Goal: Task Accomplishment & Management: Complete application form

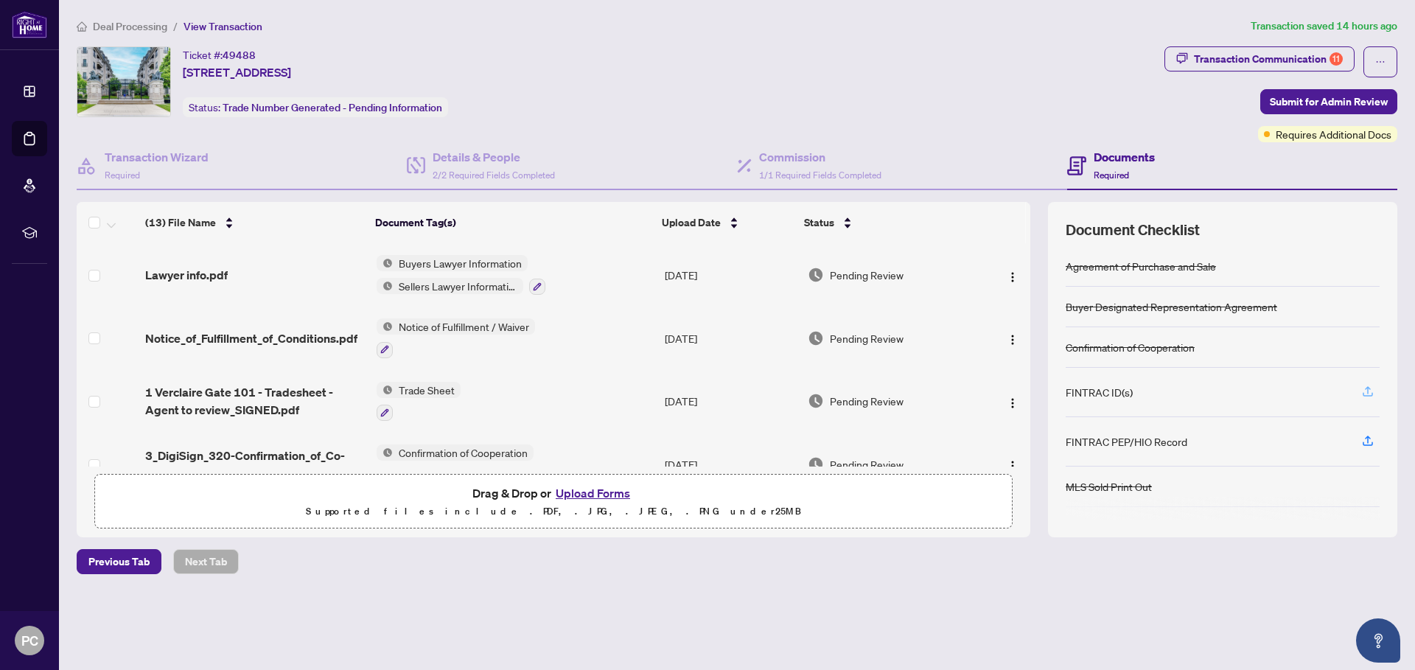
click at [1368, 390] on icon "button" at bounding box center [1367, 391] width 13 height 13
click at [593, 491] on button "Upload Forms" at bounding box center [592, 493] width 83 height 19
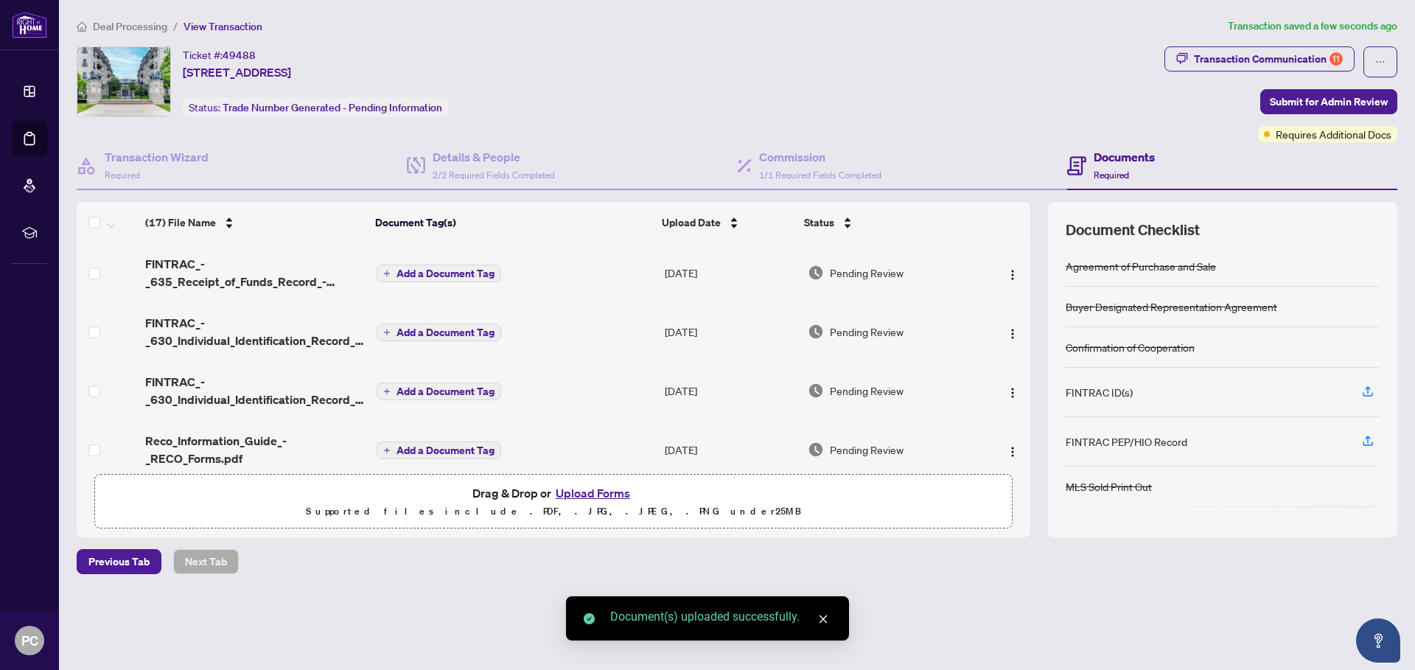
click at [431, 276] on span "Add a Document Tag" at bounding box center [446, 273] width 98 height 10
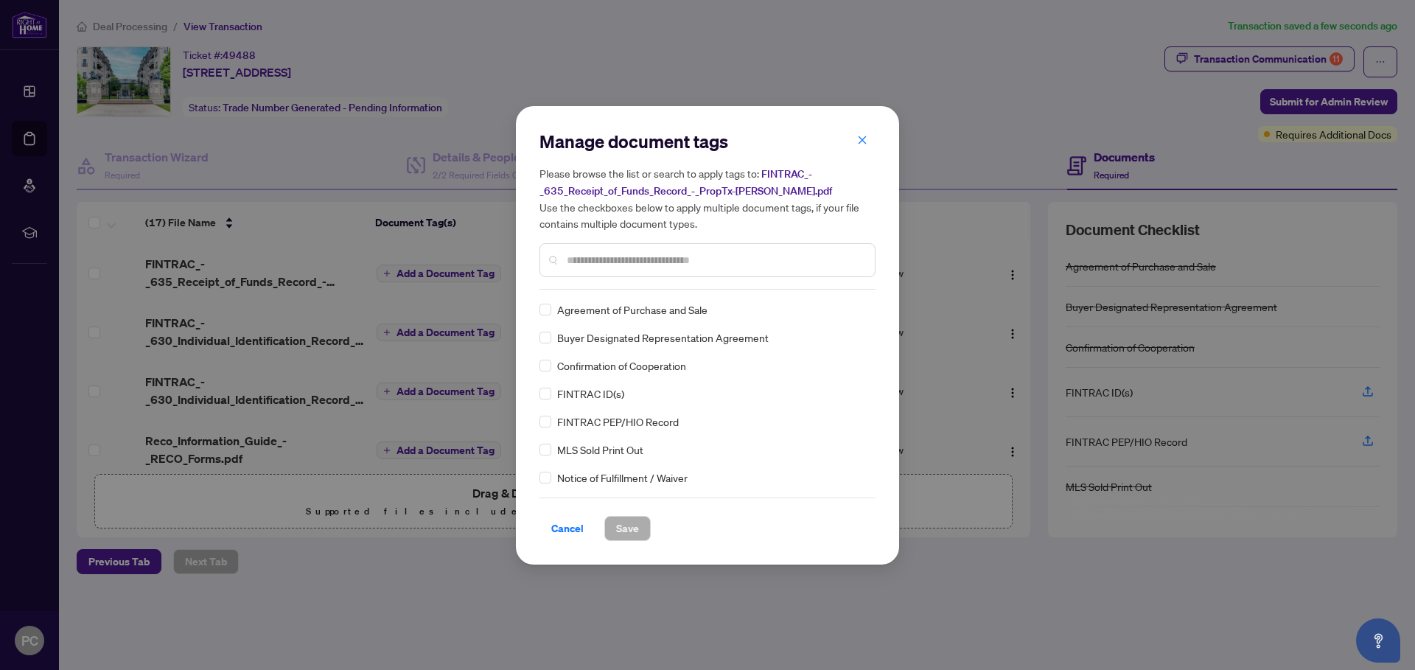
click at [609, 298] on div "Manage document tags Please browse the list or search to apply tags to: FINTRAC…" at bounding box center [708, 335] width 336 height 411
click at [615, 261] on input "text" at bounding box center [715, 260] width 296 height 16
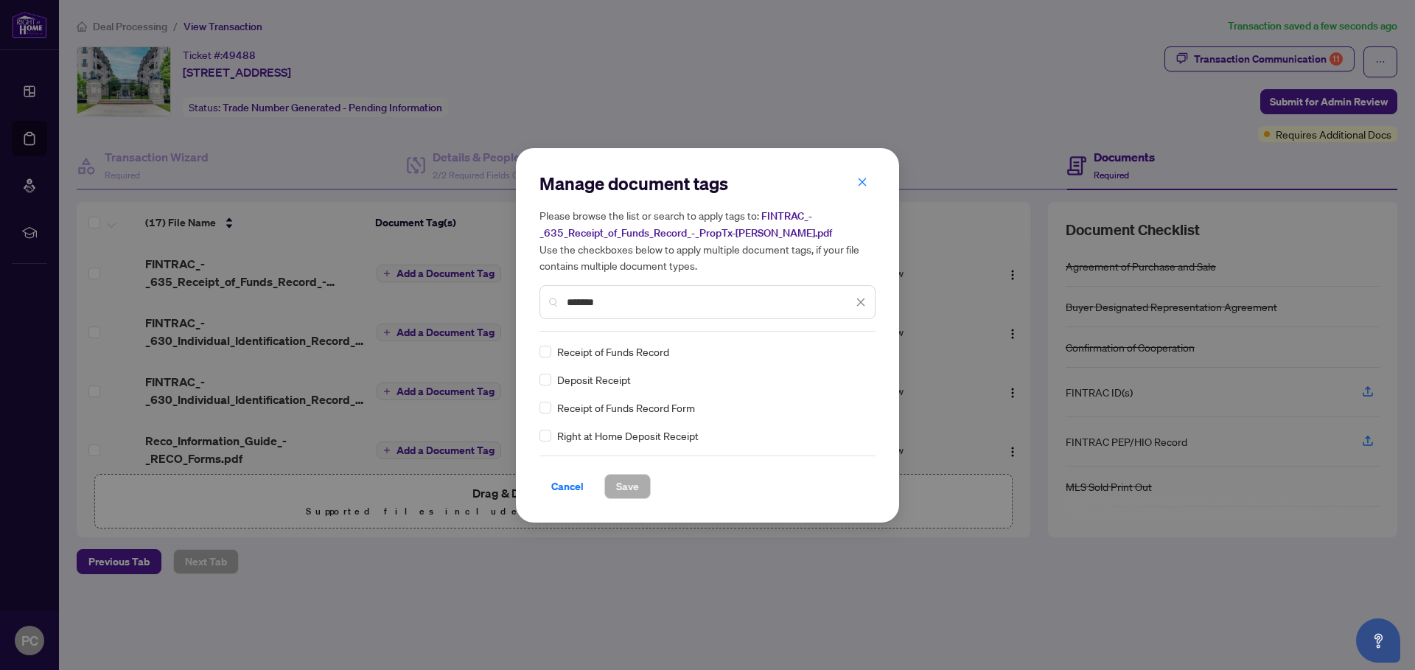
type input "*******"
click at [557, 410] on span "Receipt of Funds Record Form" at bounding box center [626, 408] width 138 height 16
click at [626, 494] on span "Save" at bounding box center [627, 487] width 23 height 24
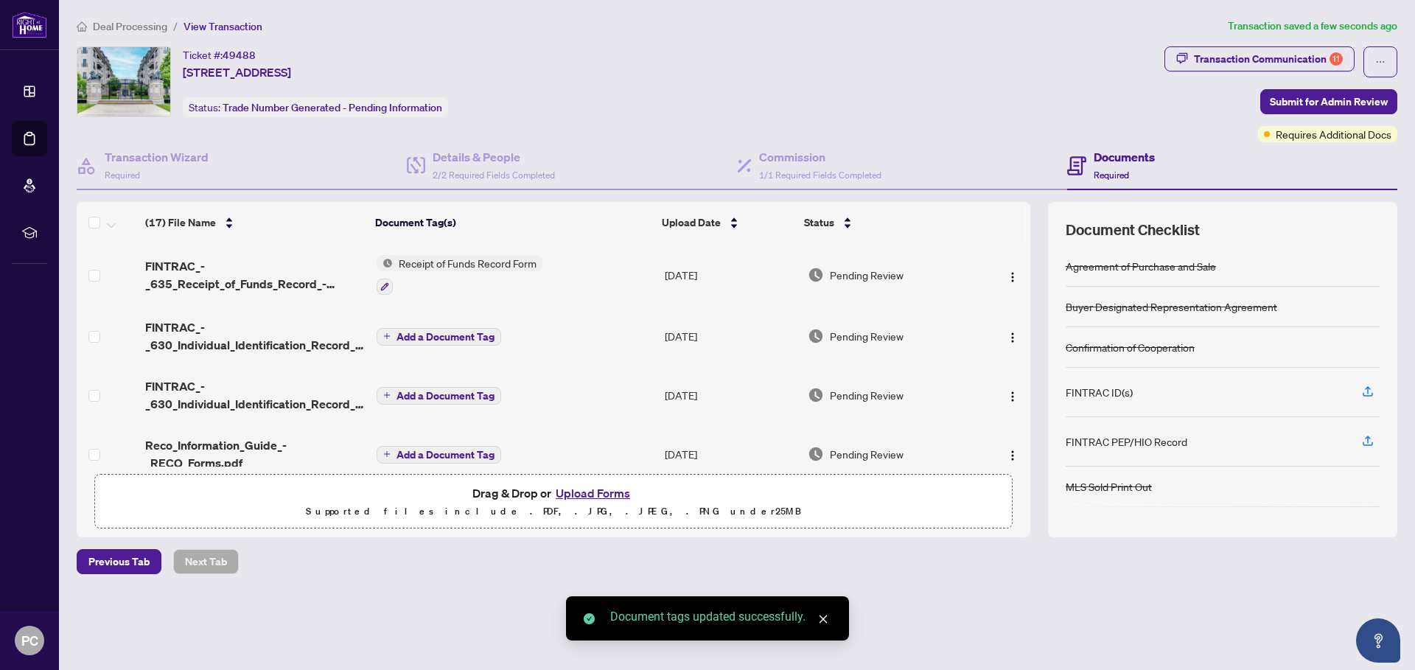
click at [440, 335] on span "Add a Document Tag" at bounding box center [446, 337] width 98 height 10
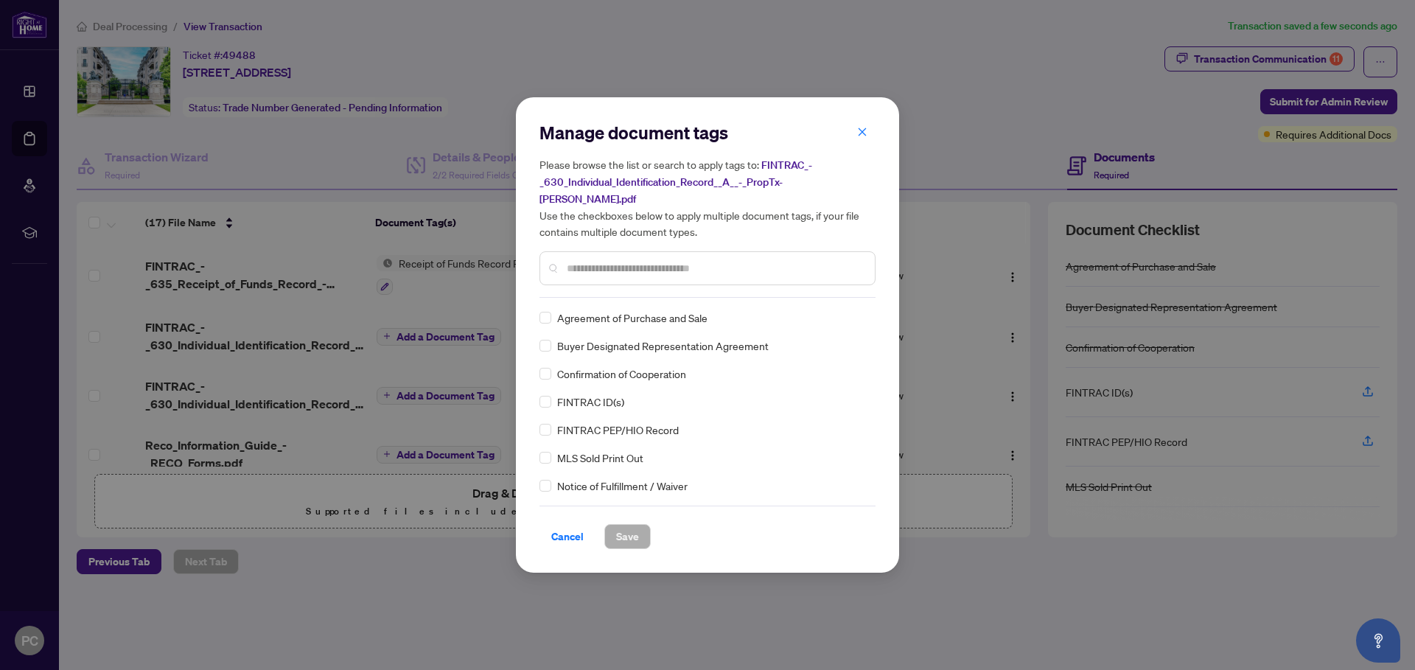
click at [570, 260] on input "text" at bounding box center [715, 268] width 296 height 16
click at [621, 525] on span "Save" at bounding box center [627, 537] width 23 height 24
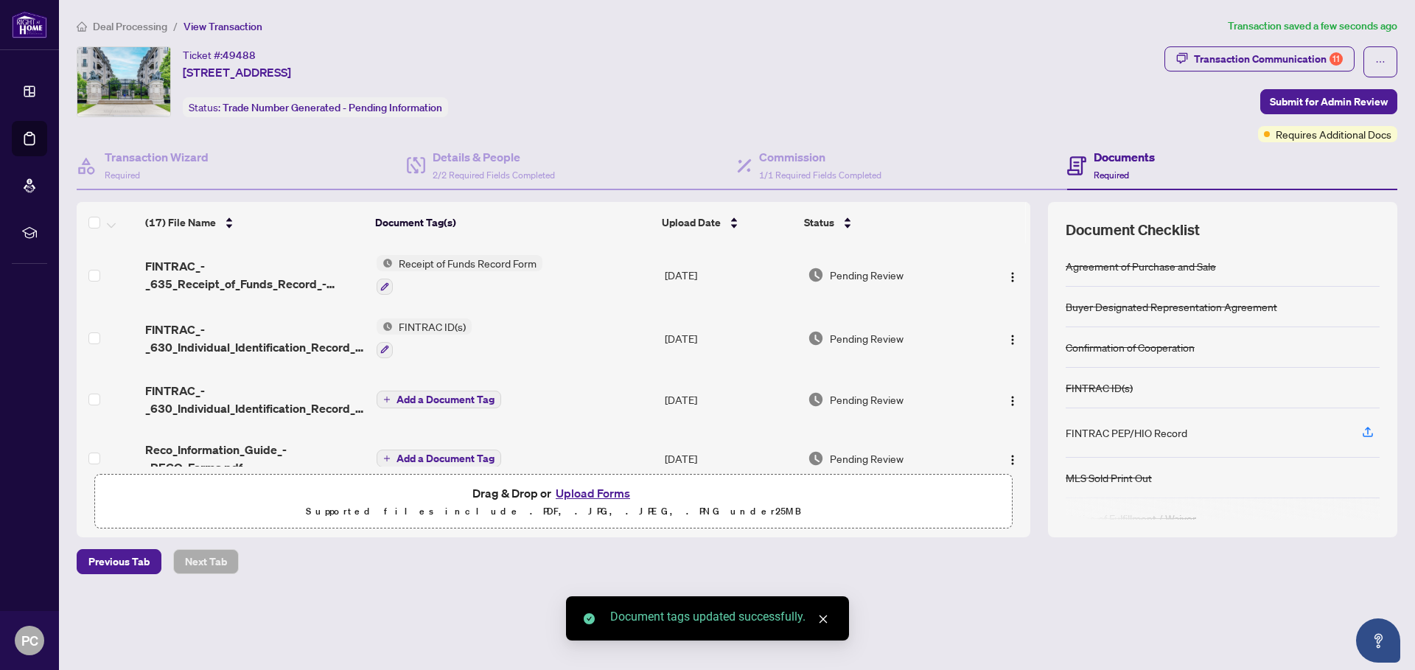
click at [436, 397] on span "Add a Document Tag" at bounding box center [446, 399] width 98 height 10
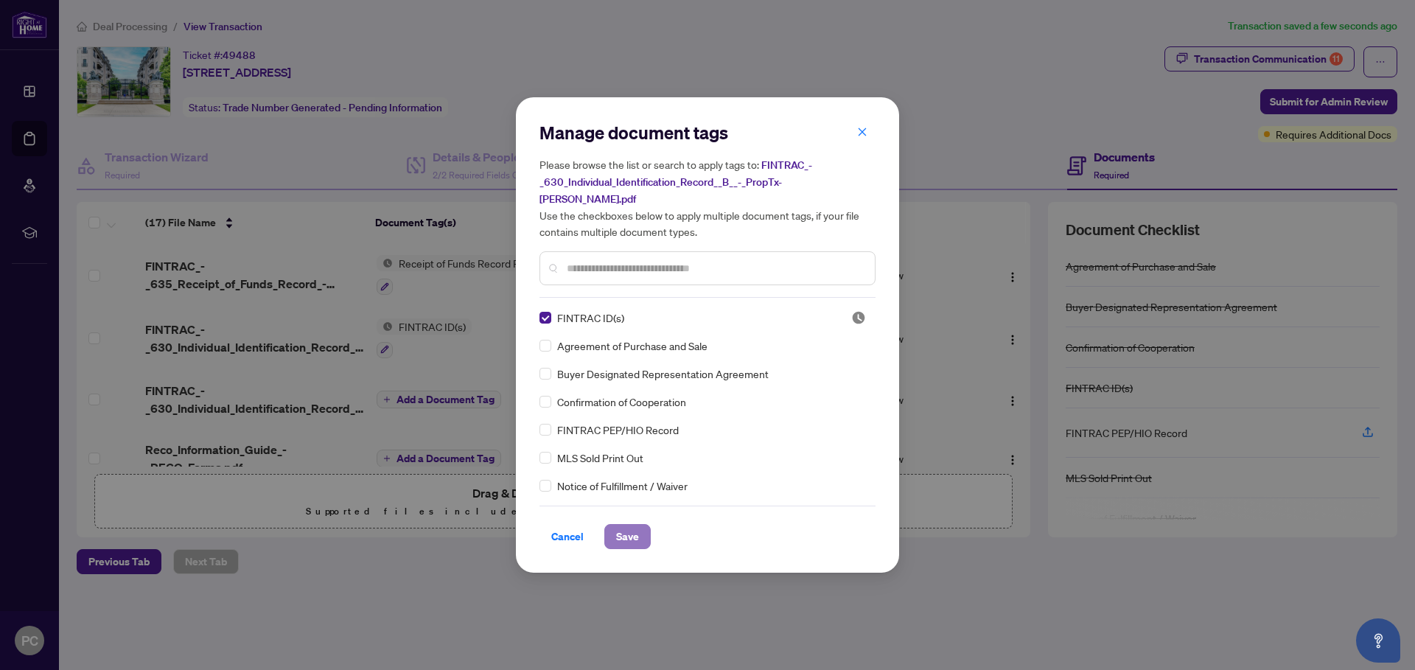
click at [622, 525] on span "Save" at bounding box center [627, 537] width 23 height 24
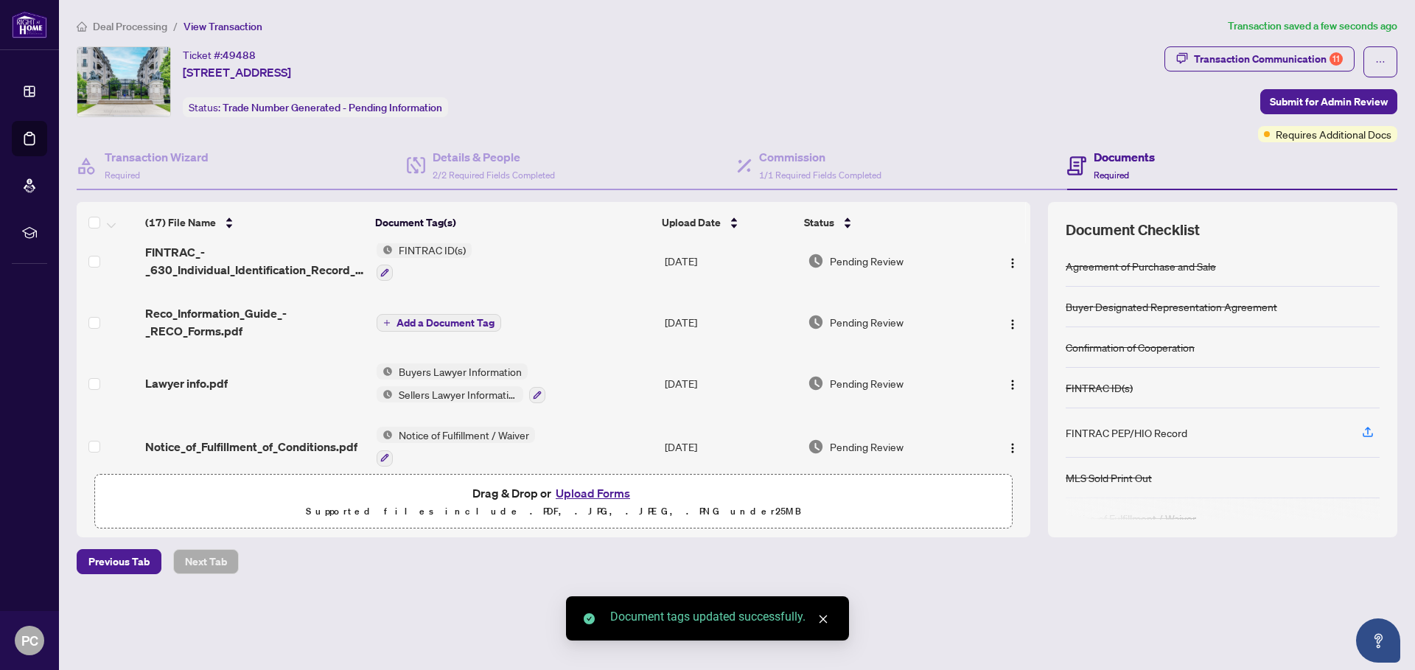
scroll to position [146, 0]
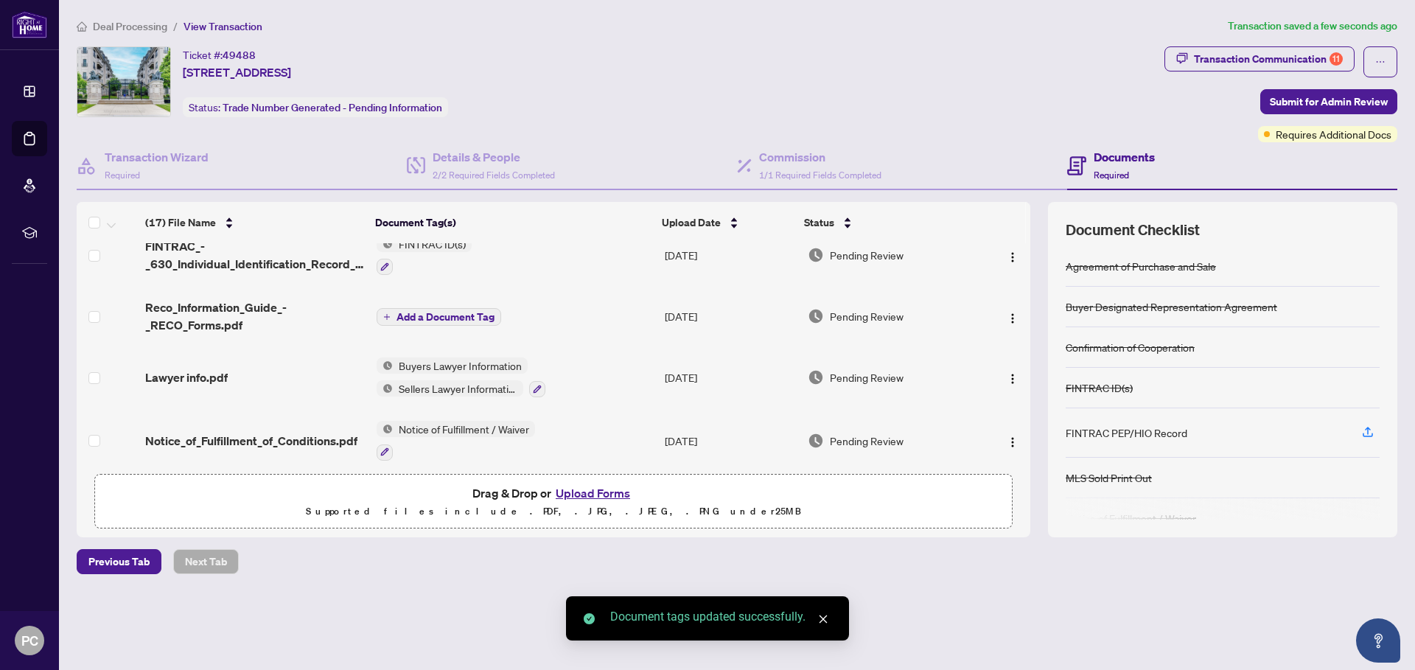
click at [430, 314] on span "Add a Document Tag" at bounding box center [446, 317] width 98 height 10
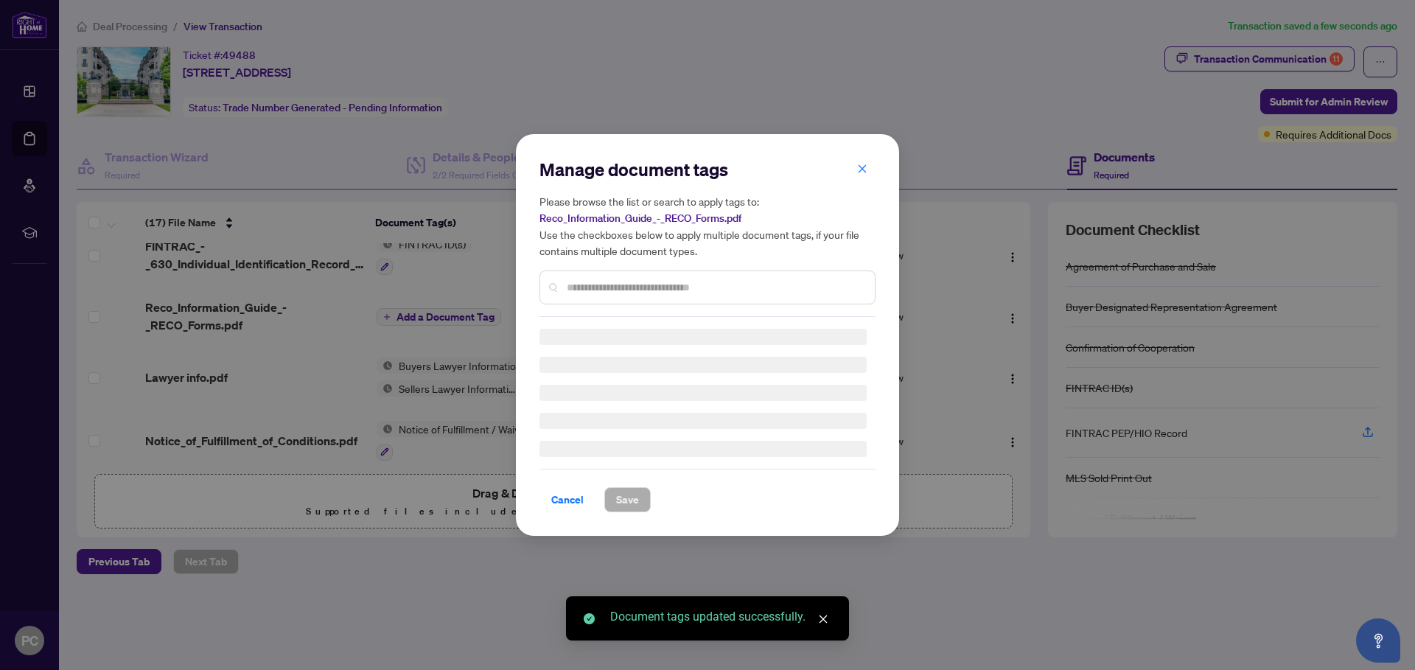
click at [630, 288] on div "Manage document tags Please browse the list or search to apply tags to: Reco_In…" at bounding box center [708, 237] width 336 height 159
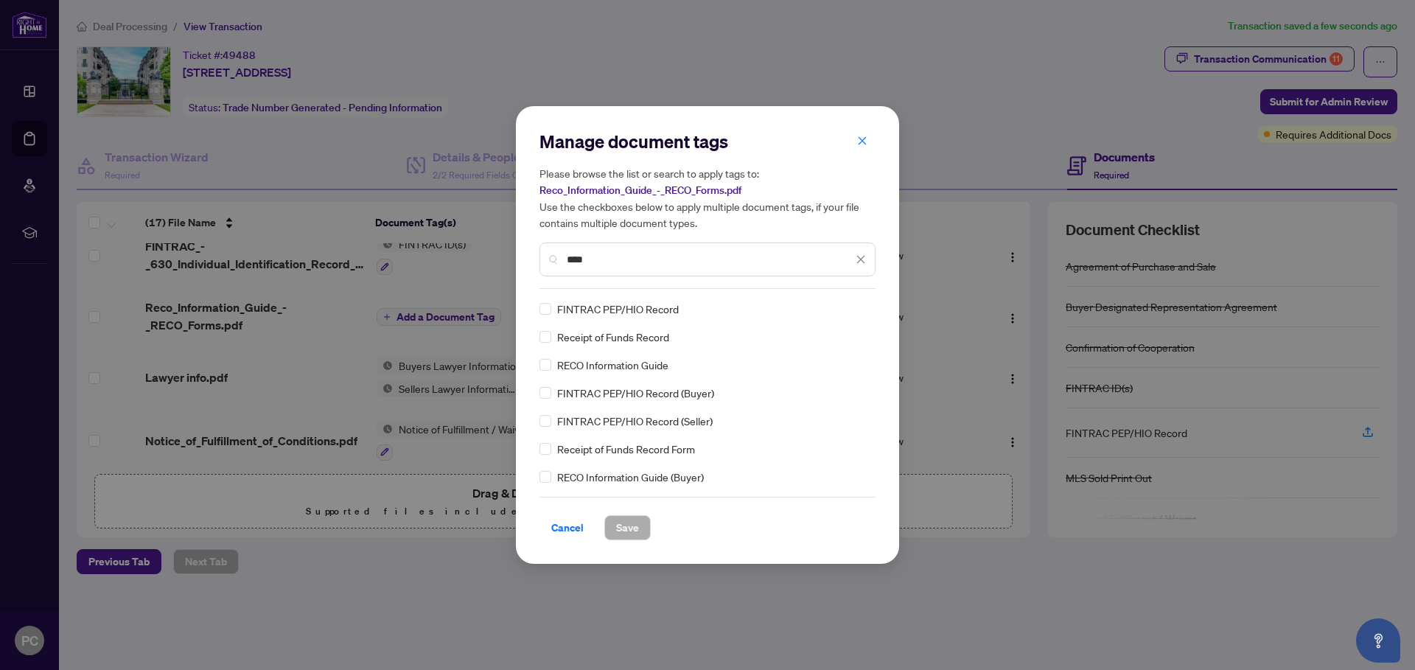
type input "****"
click at [615, 526] on button "Save" at bounding box center [627, 527] width 46 height 25
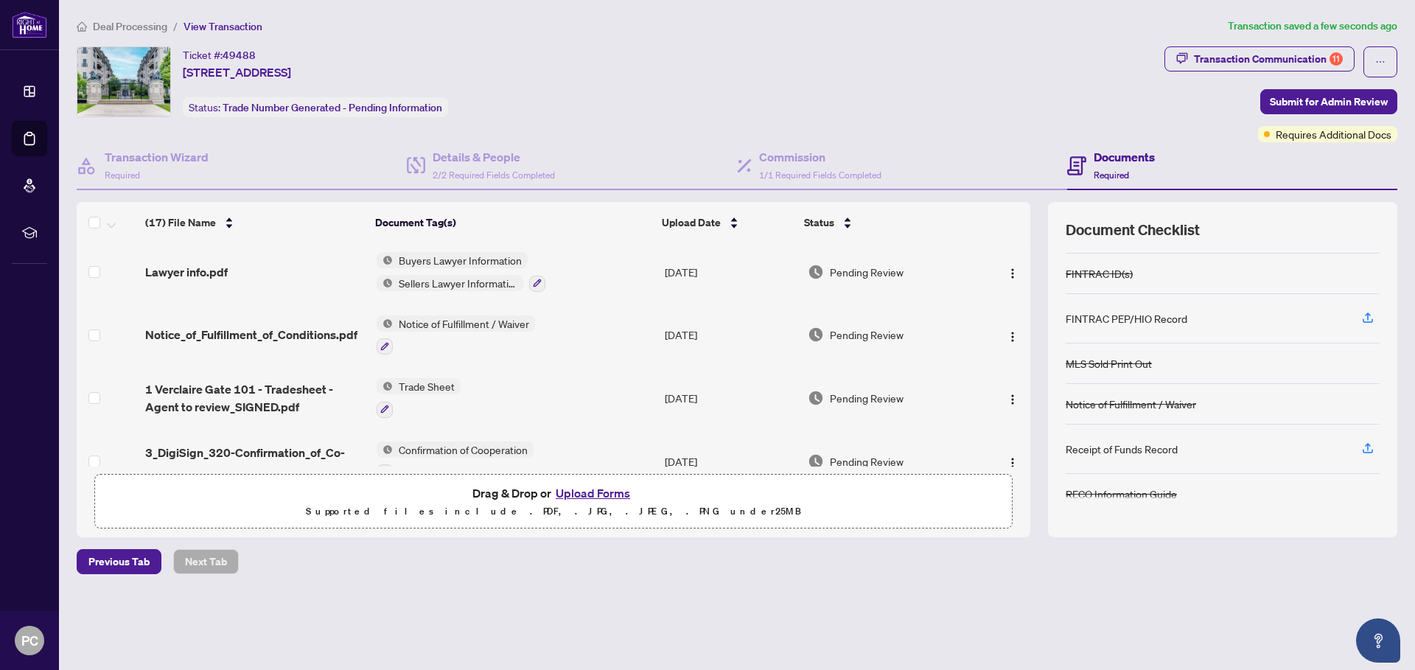
scroll to position [241, 0]
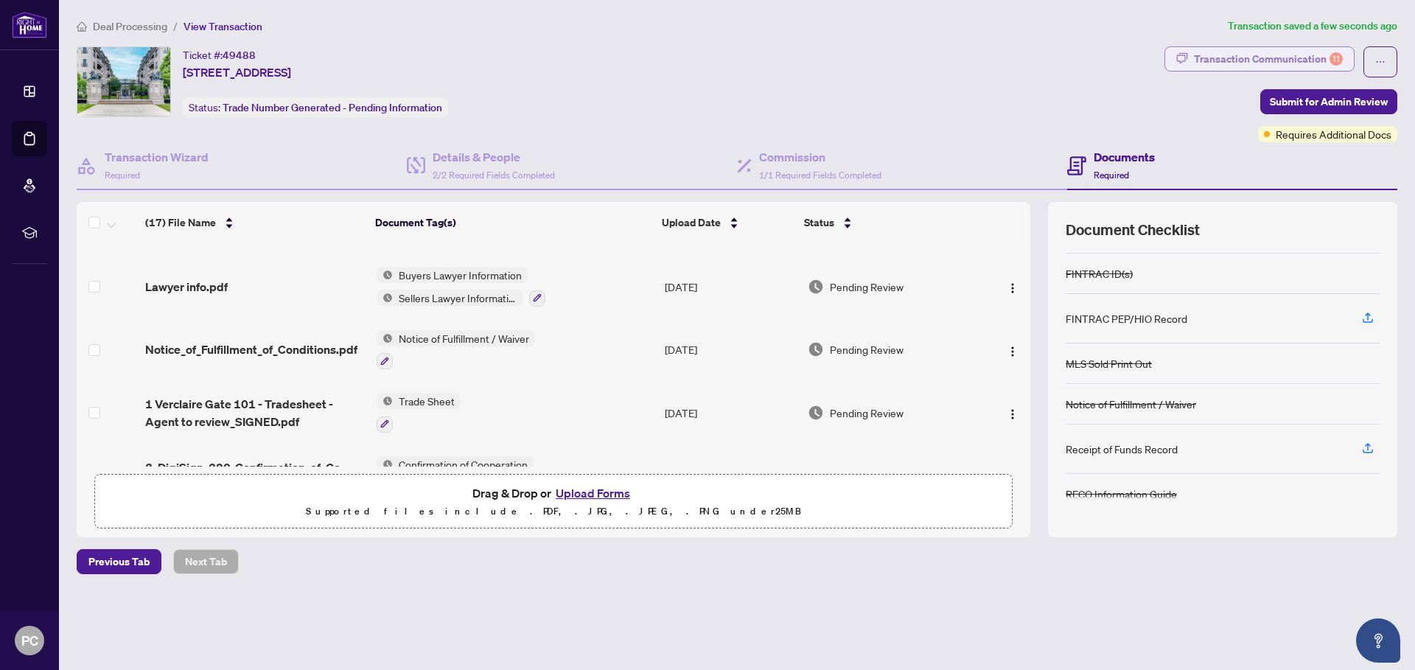
click at [1238, 55] on div "Transaction Communication 11" at bounding box center [1268, 59] width 149 height 24
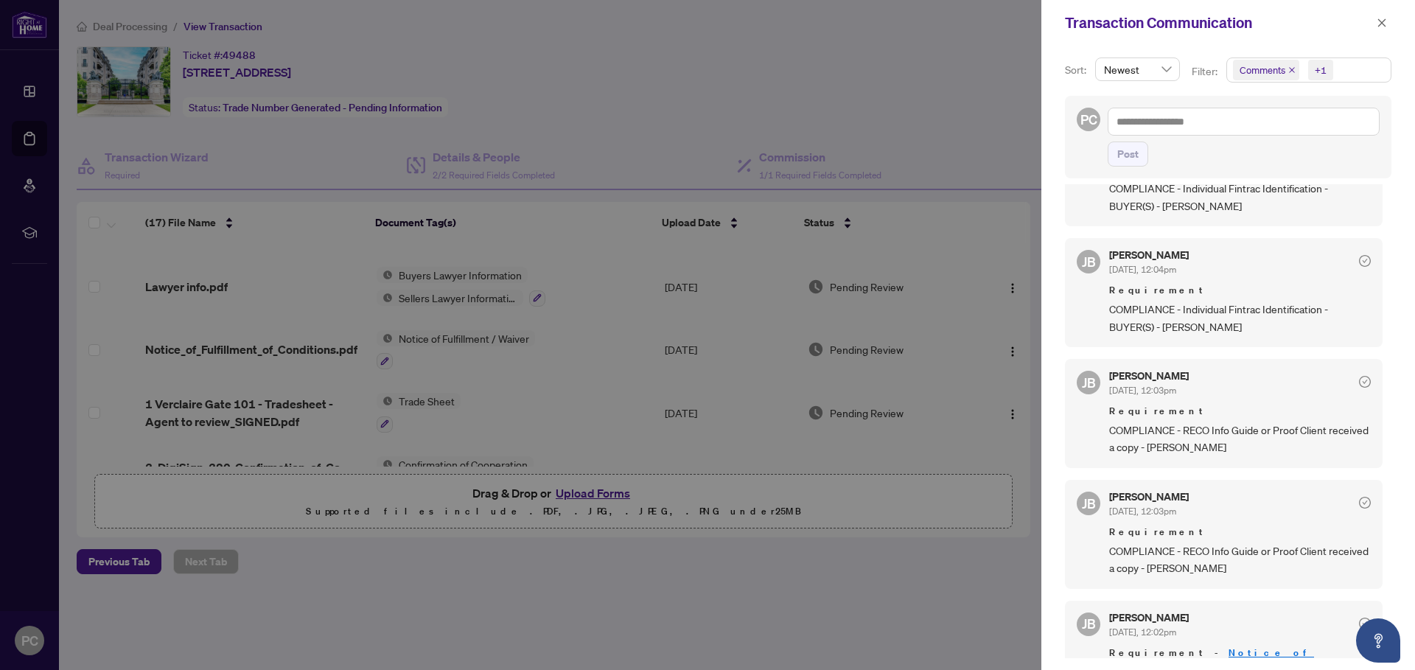
scroll to position [921, 0]
click at [914, 591] on div at bounding box center [707, 335] width 1415 height 670
click at [1382, 21] on icon "close" at bounding box center [1382, 23] width 10 height 10
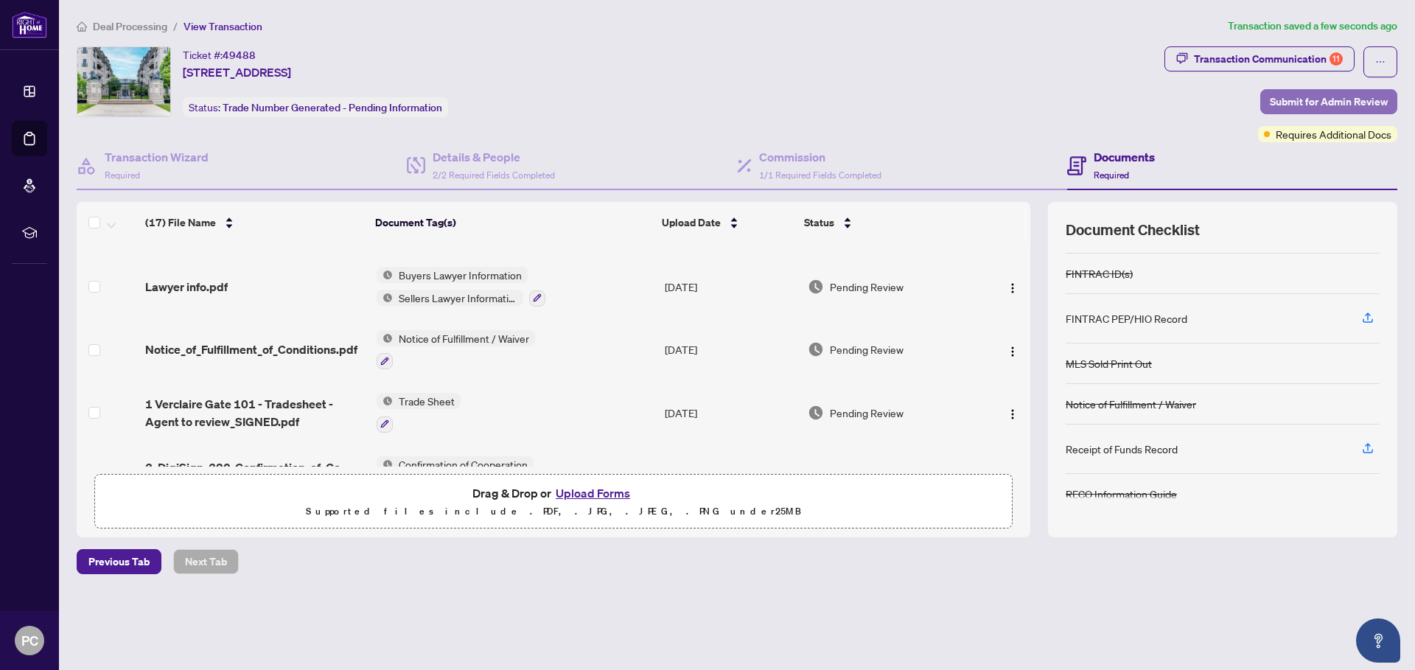
click at [1278, 99] on span "Submit for Admin Review" at bounding box center [1329, 102] width 118 height 24
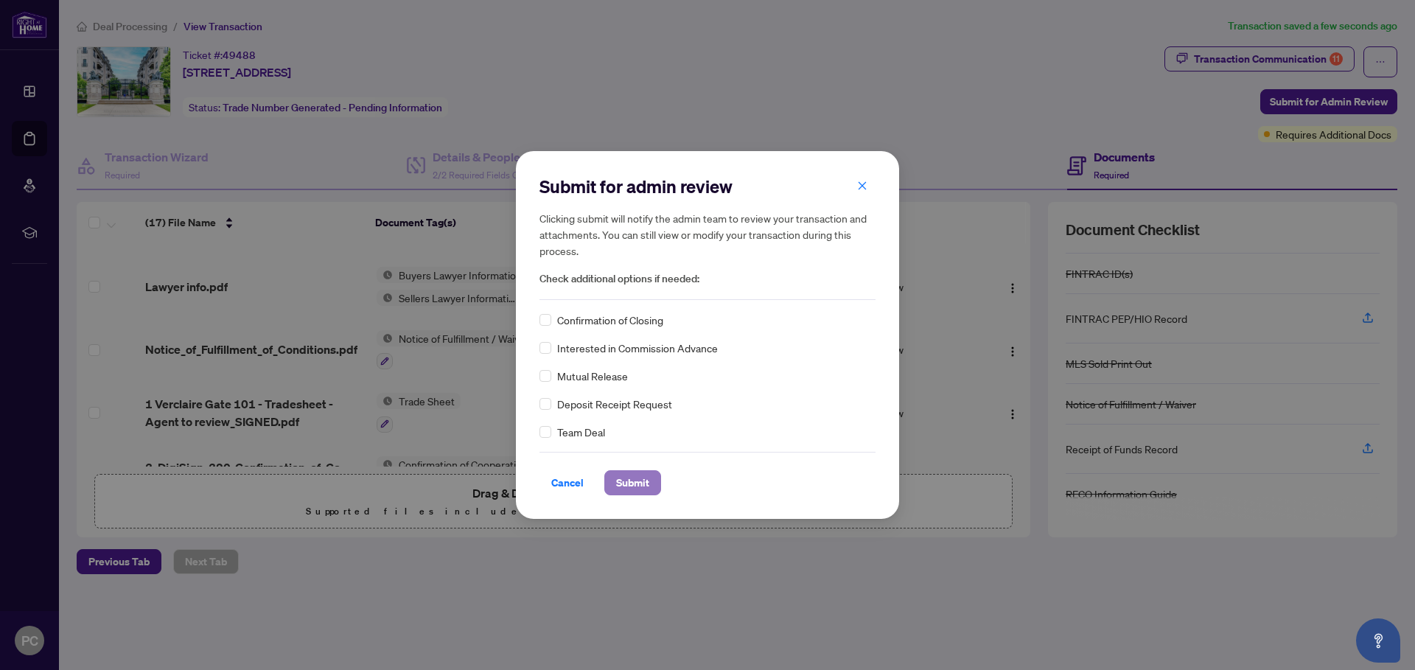
click at [636, 492] on span "Submit" at bounding box center [632, 483] width 33 height 24
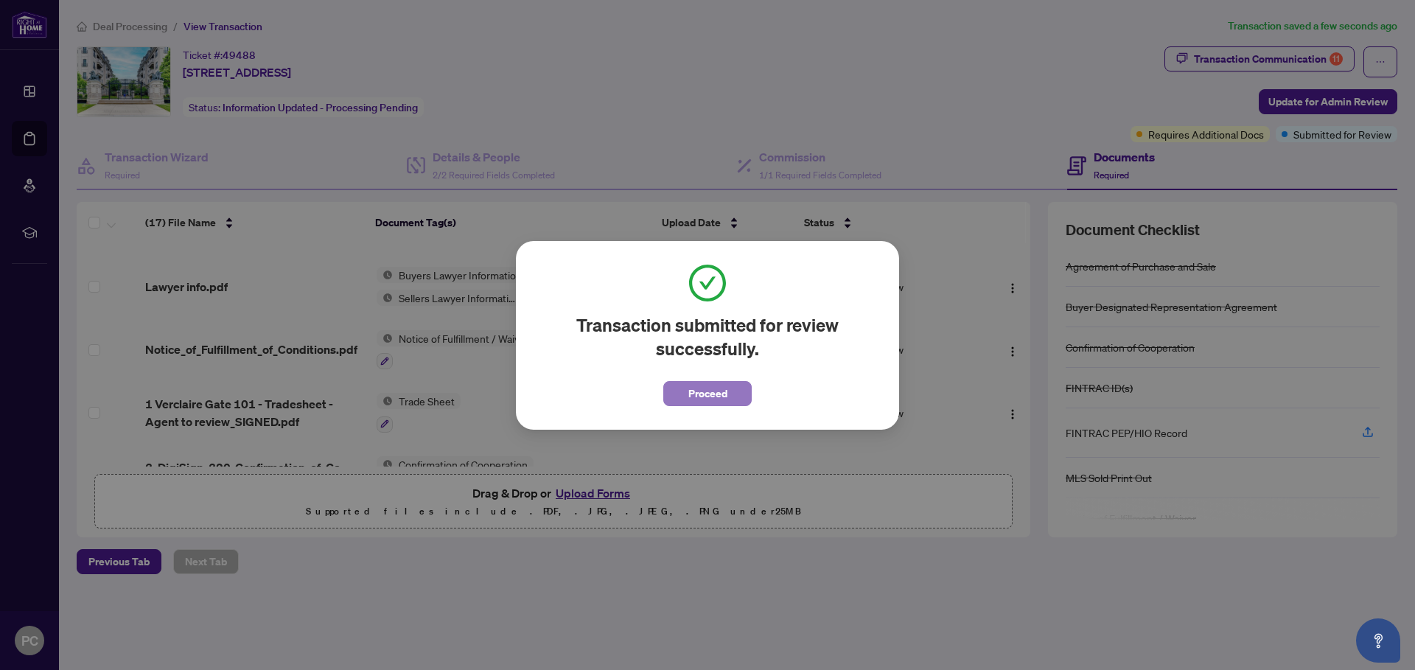
click at [688, 391] on span "Proceed" at bounding box center [707, 394] width 39 height 24
